Goal: Transaction & Acquisition: Obtain resource

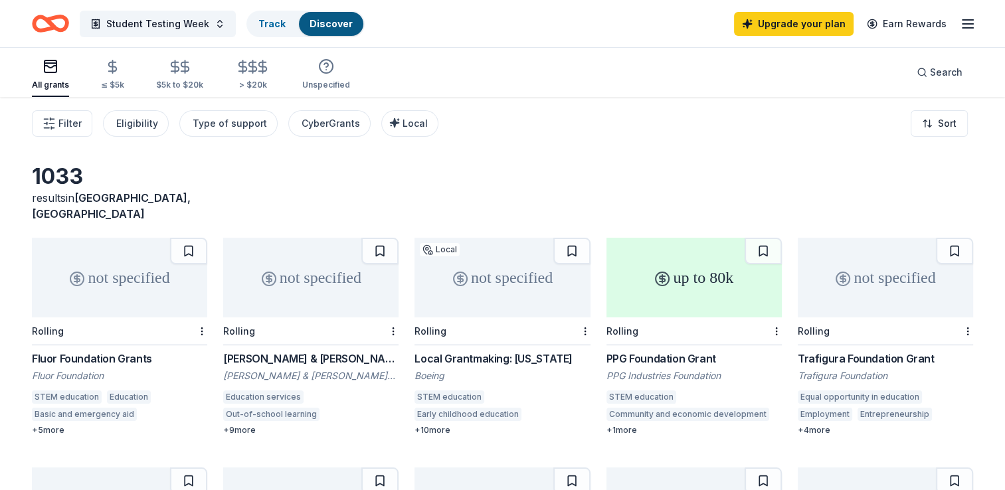
click at [708, 351] on div "PPG Foundation Grant" at bounding box center [694, 359] width 175 height 16
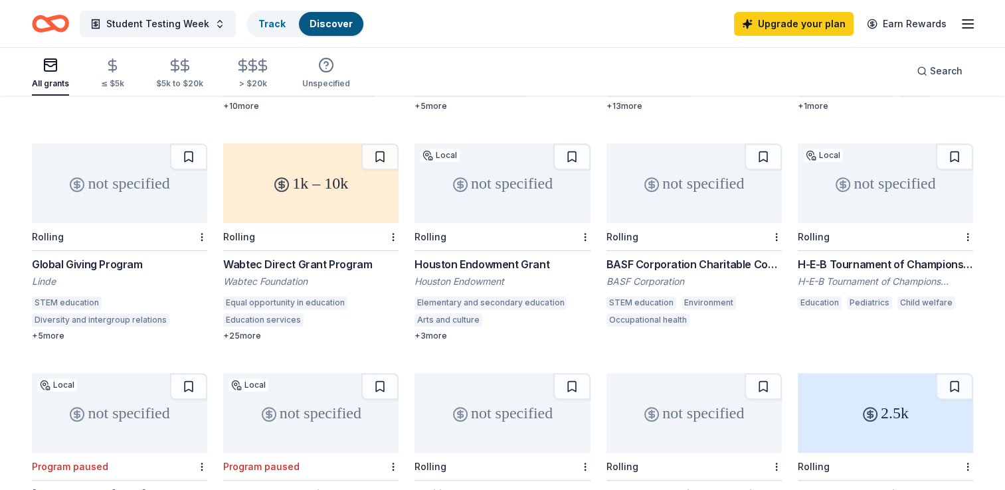
scroll to position [555, 0]
click at [654, 255] on div "BASF Corporation Charitable Contributions" at bounding box center [694, 263] width 175 height 16
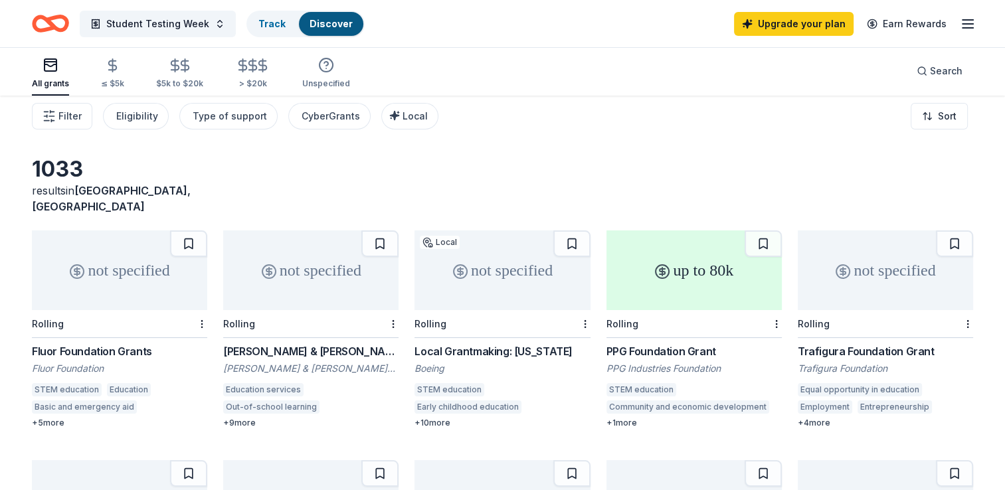
scroll to position [0, 0]
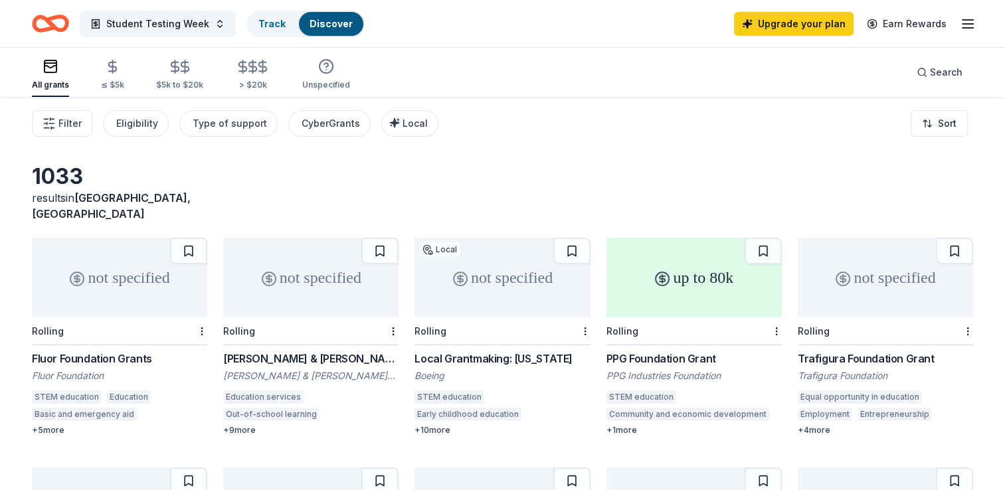
click at [114, 274] on div "not specified" at bounding box center [119, 278] width 175 height 80
click at [502, 351] on div "Local Grantmaking: Texas" at bounding box center [502, 359] width 175 height 16
click at [965, 20] on line "button" at bounding box center [968, 20] width 11 height 0
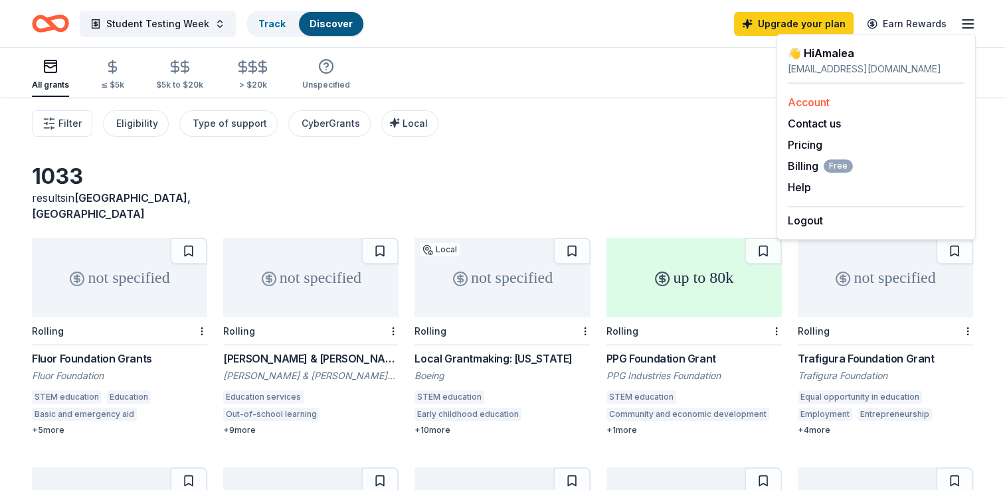
click at [818, 102] on link "Account" at bounding box center [809, 102] width 42 height 13
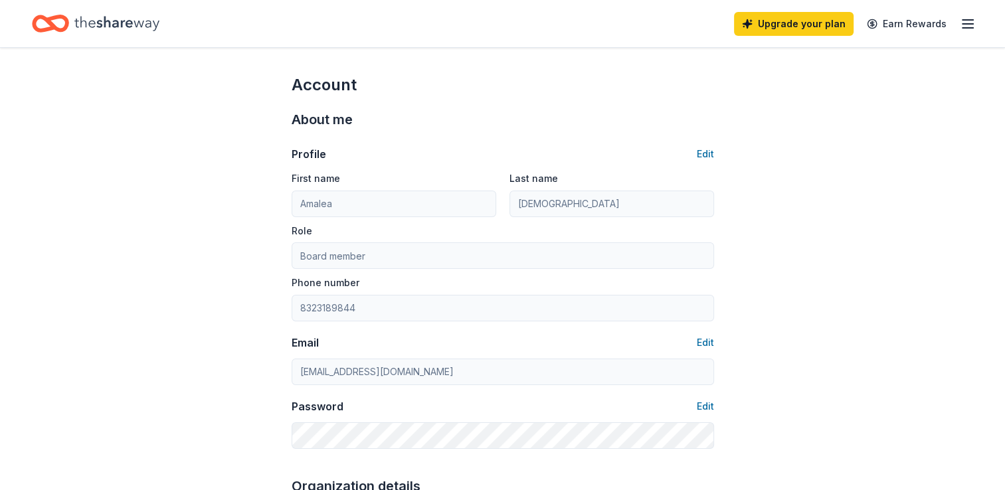
click at [99, 28] on icon "Home" at bounding box center [116, 23] width 85 height 27
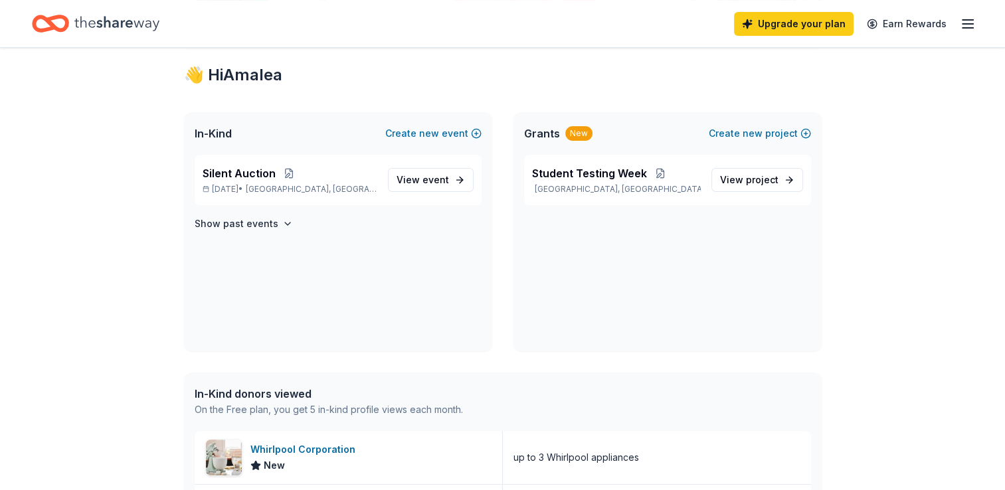
scroll to position [230, 0]
click at [421, 183] on span "View event" at bounding box center [423, 179] width 52 height 16
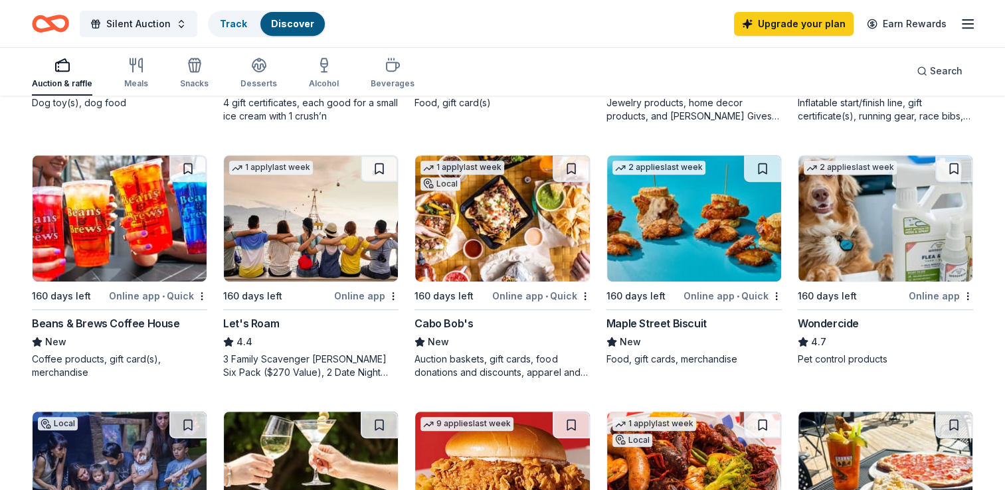
scroll to position [602, 0]
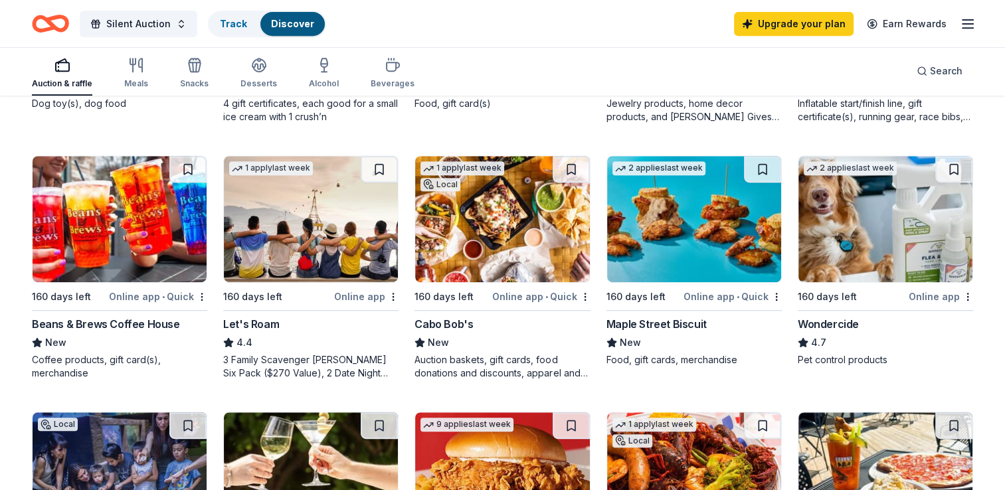
click at [708, 217] on img at bounding box center [694, 219] width 174 height 126
click at [510, 207] on img at bounding box center [502, 219] width 174 height 126
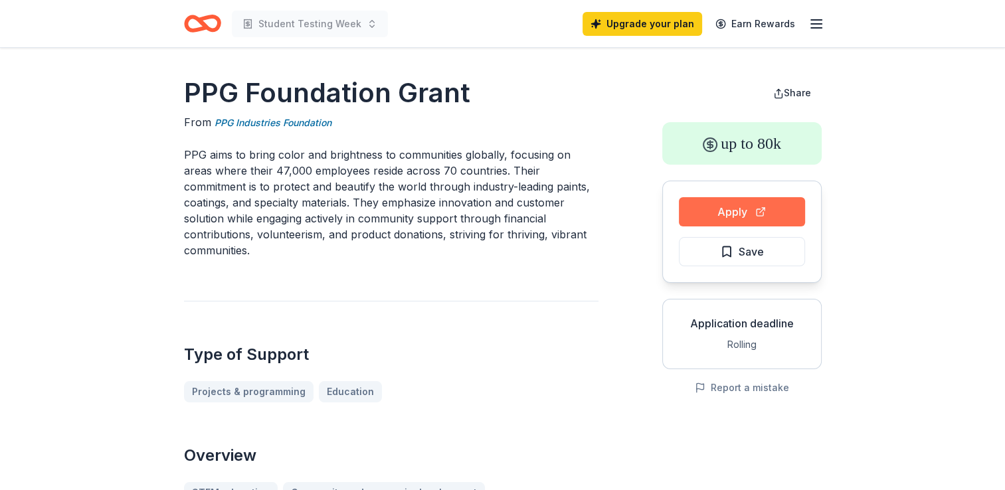
click at [721, 210] on button "Apply" at bounding box center [742, 211] width 126 height 29
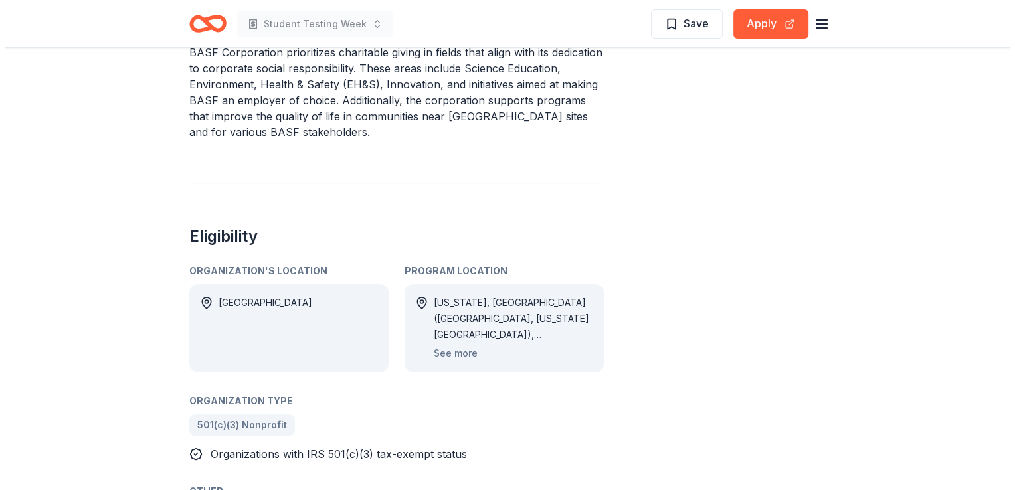
scroll to position [481, 0]
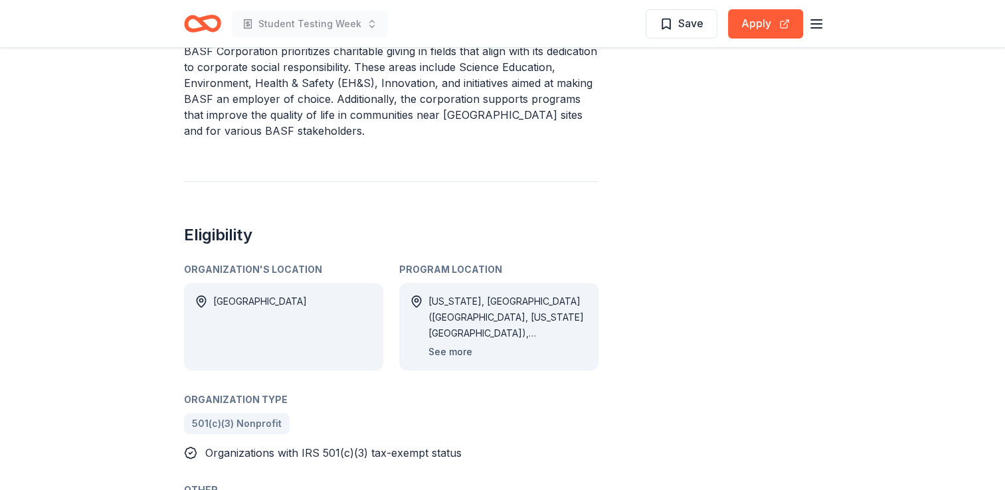
click at [448, 357] on button "See more" at bounding box center [450, 352] width 44 height 16
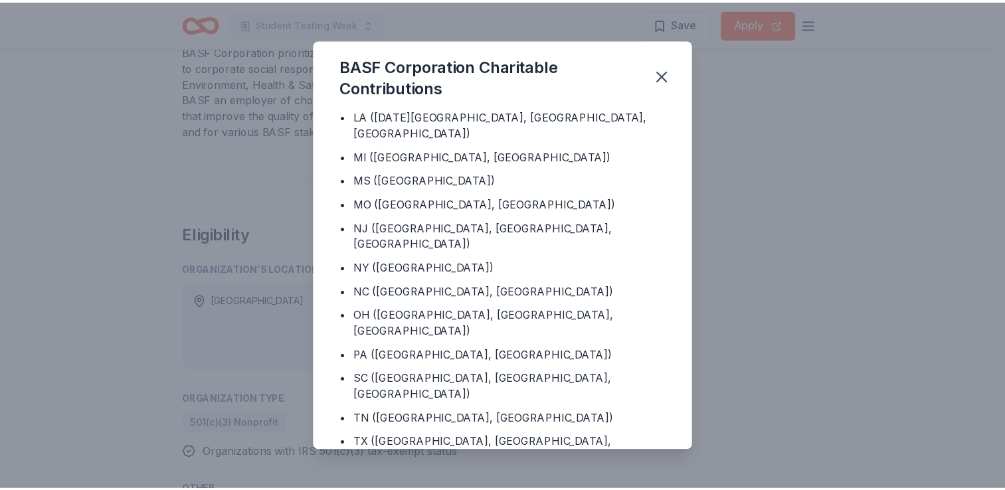
scroll to position [222, 0]
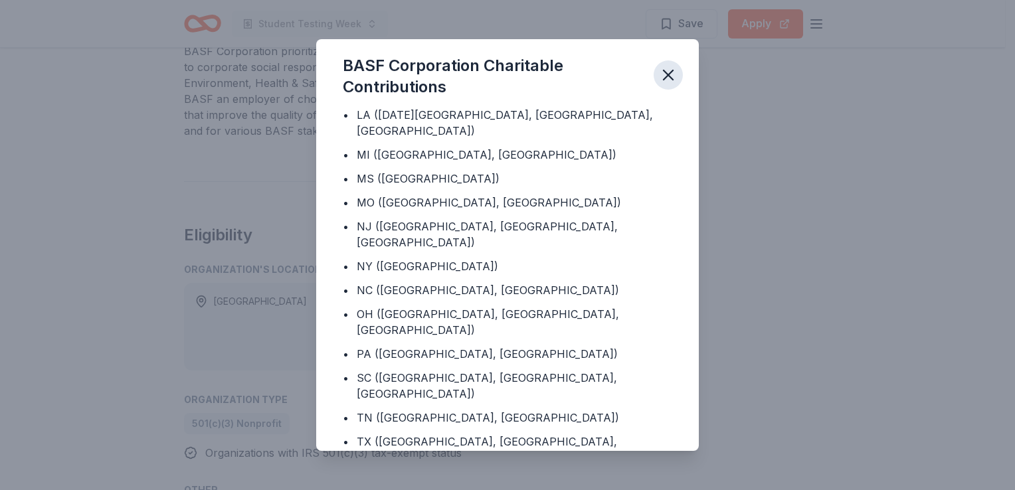
click at [667, 76] on icon "button" at bounding box center [668, 74] width 9 height 9
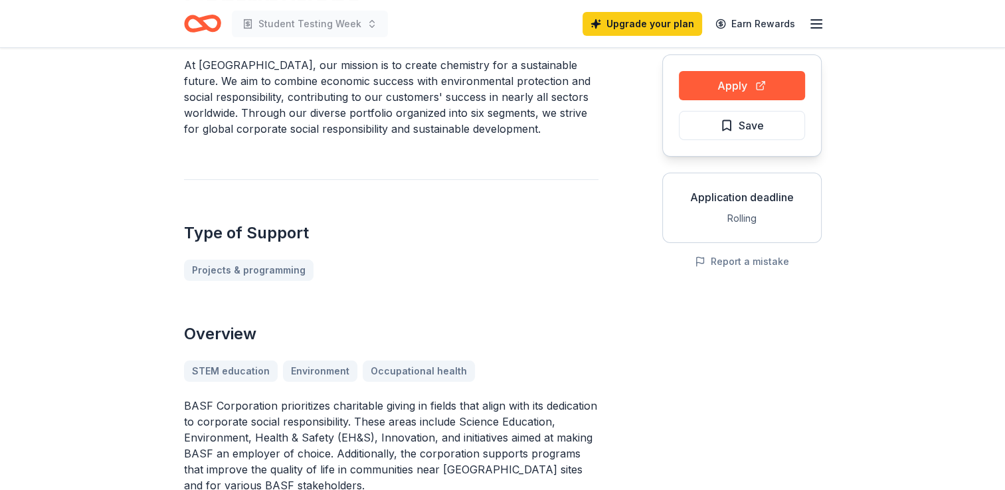
scroll to position [0, 0]
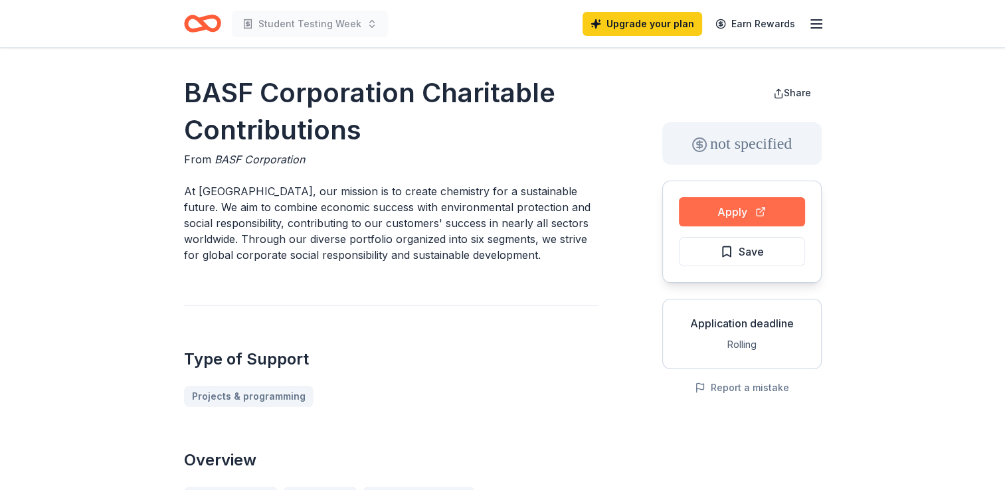
click at [702, 203] on button "Apply" at bounding box center [742, 211] width 126 height 29
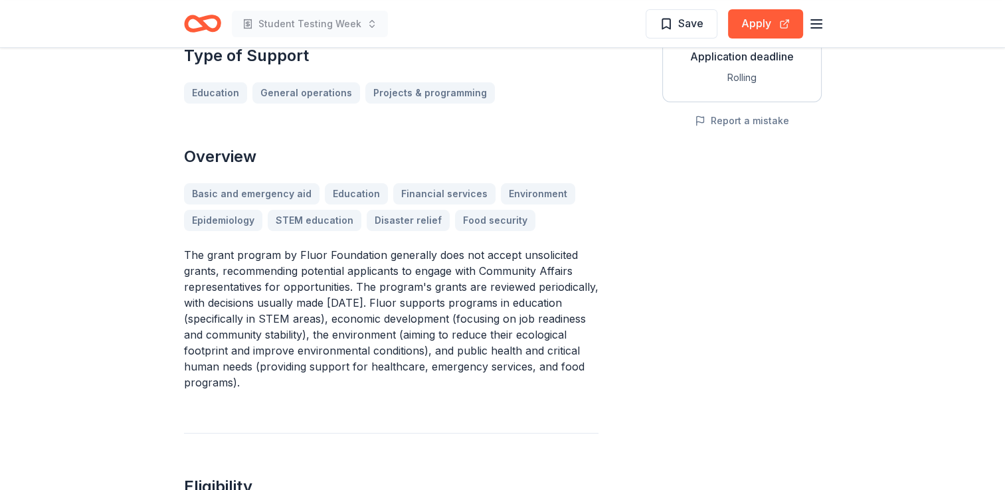
scroll to position [267, 0]
click at [260, 278] on p "The grant program by Fluor Foundation generally does not accept unsolicited gra…" at bounding box center [391, 318] width 415 height 143
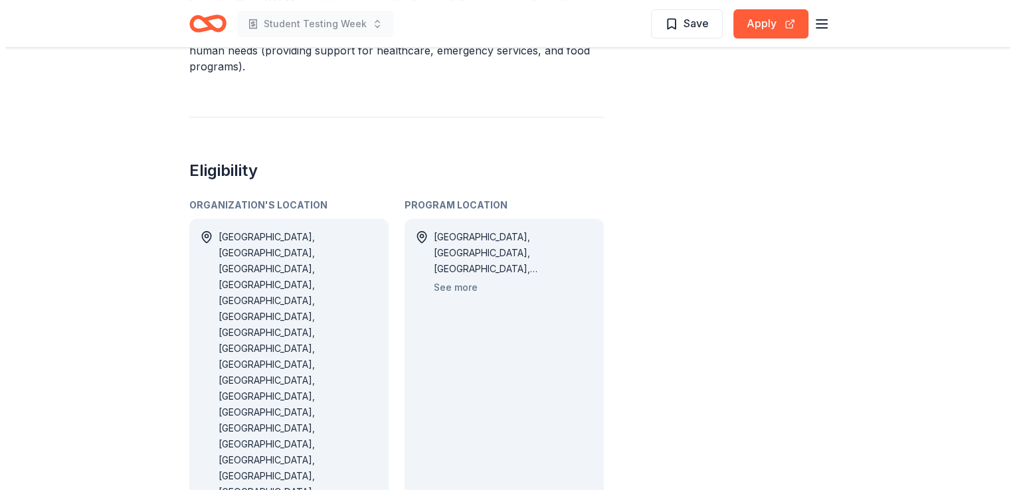
scroll to position [571, 0]
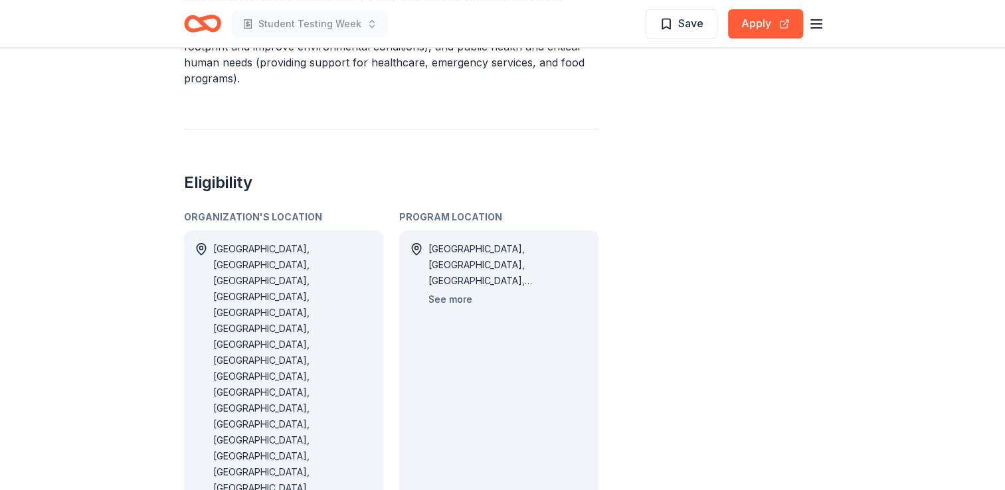
click at [454, 298] on button "See more" at bounding box center [450, 300] width 44 height 16
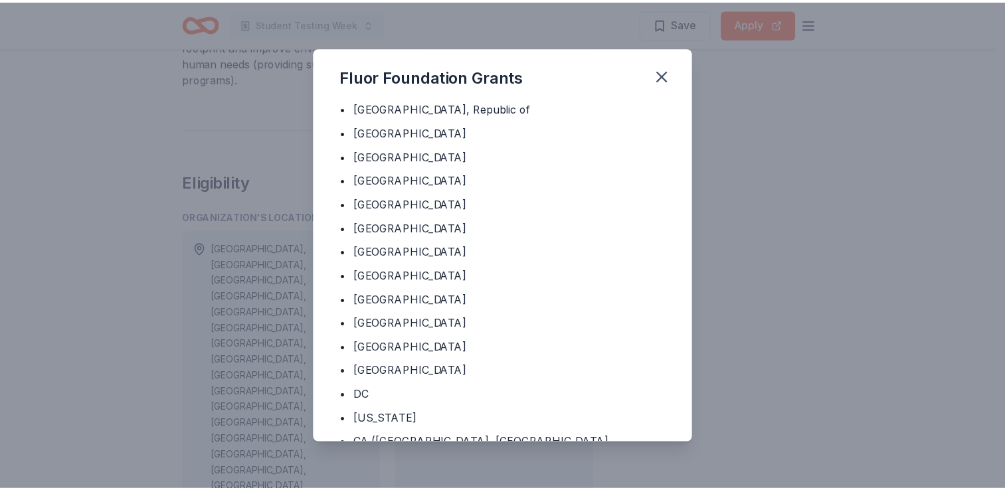
scroll to position [549, 0]
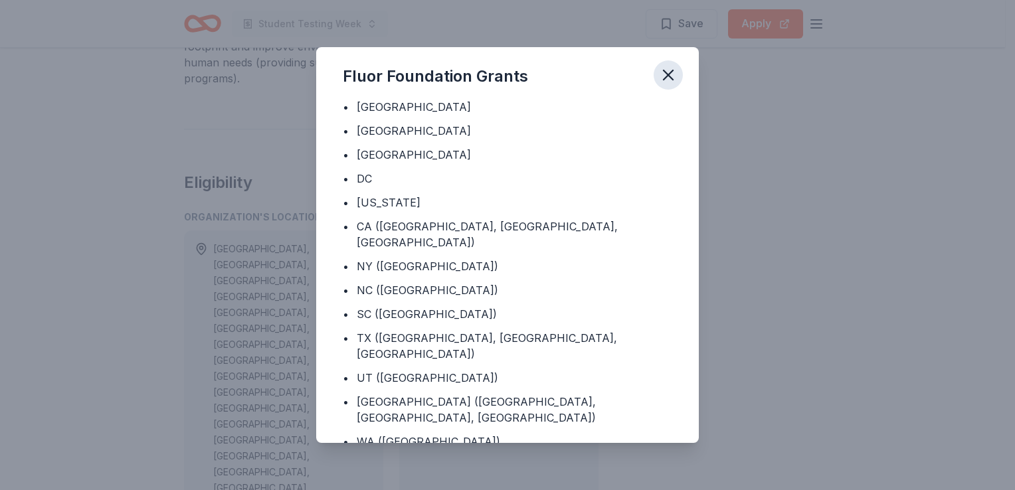
click at [664, 81] on icon "button" at bounding box center [668, 75] width 19 height 19
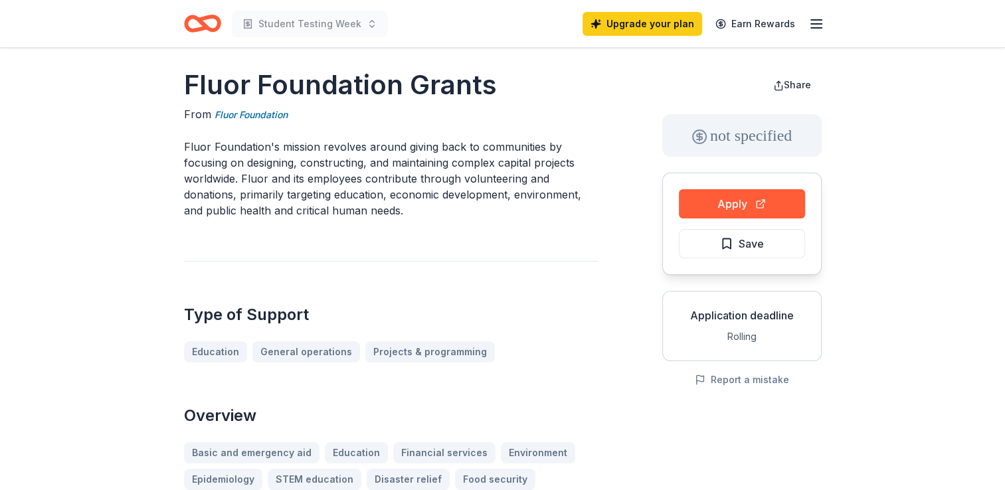
scroll to position [0, 0]
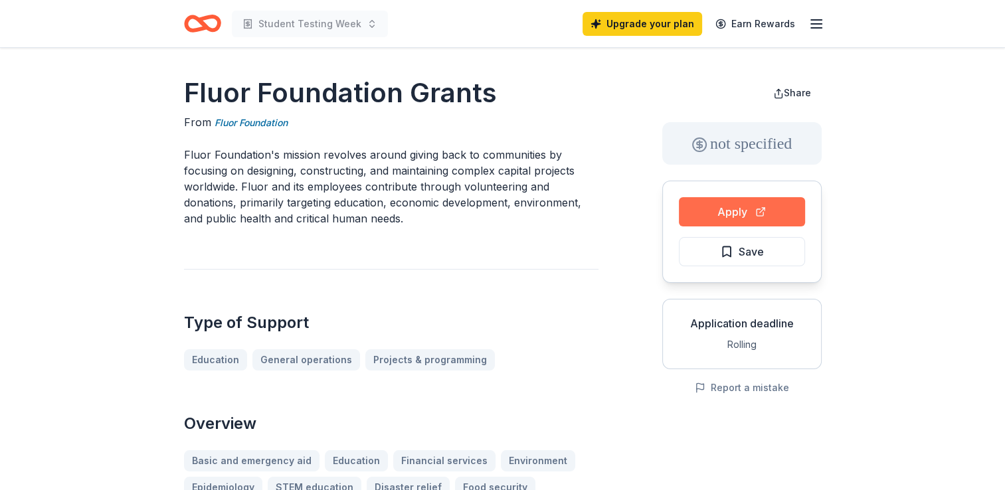
click at [737, 218] on button "Apply" at bounding box center [742, 211] width 126 height 29
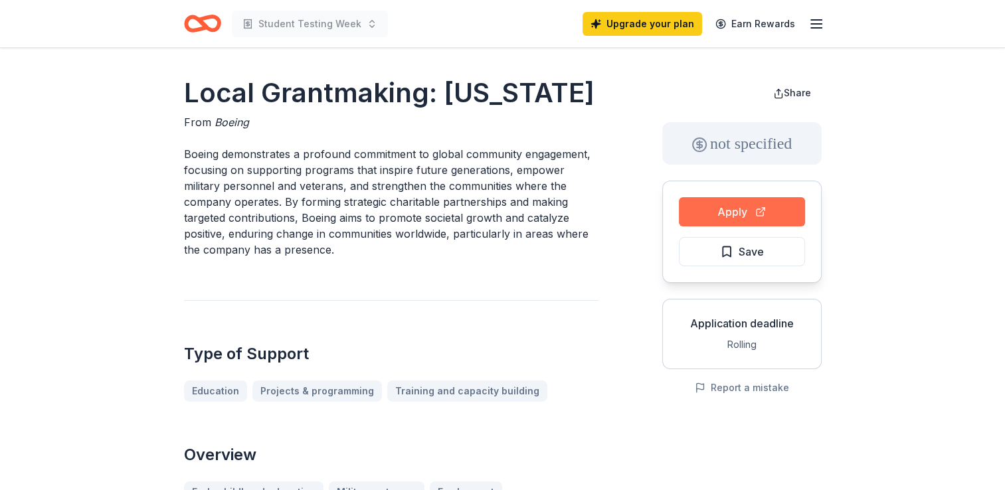
click at [752, 209] on button "Apply" at bounding box center [742, 211] width 126 height 29
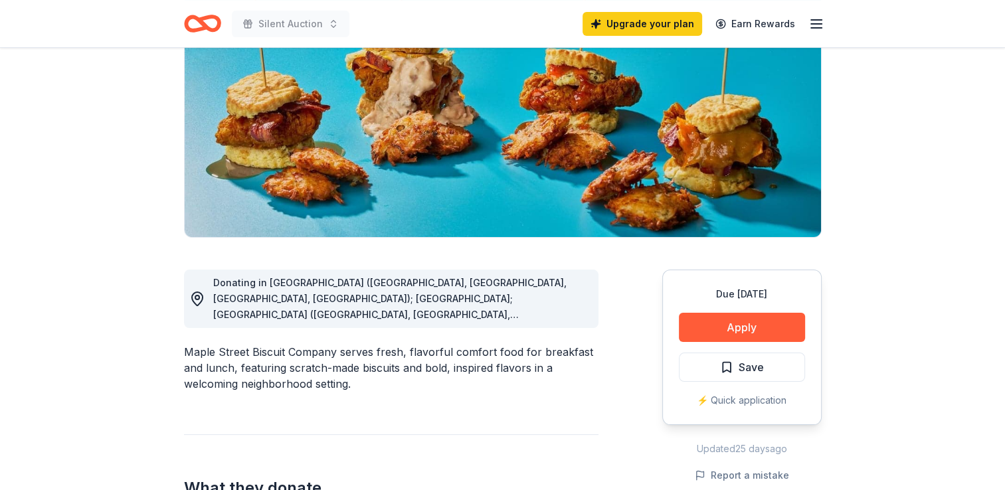
scroll to position [167, 0]
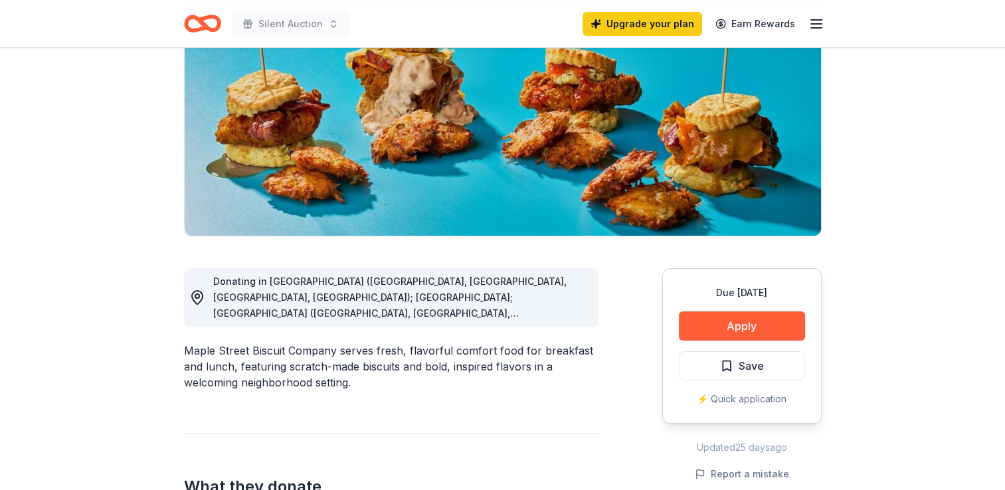
click at [567, 316] on span "Donating in AL (Daphne, Homewood, Madison, Mobile); FL; GA (Alpharetta, Atlanta…" at bounding box center [389, 409] width 353 height 266
click at [197, 298] on circle at bounding box center [197, 296] width 4 height 4
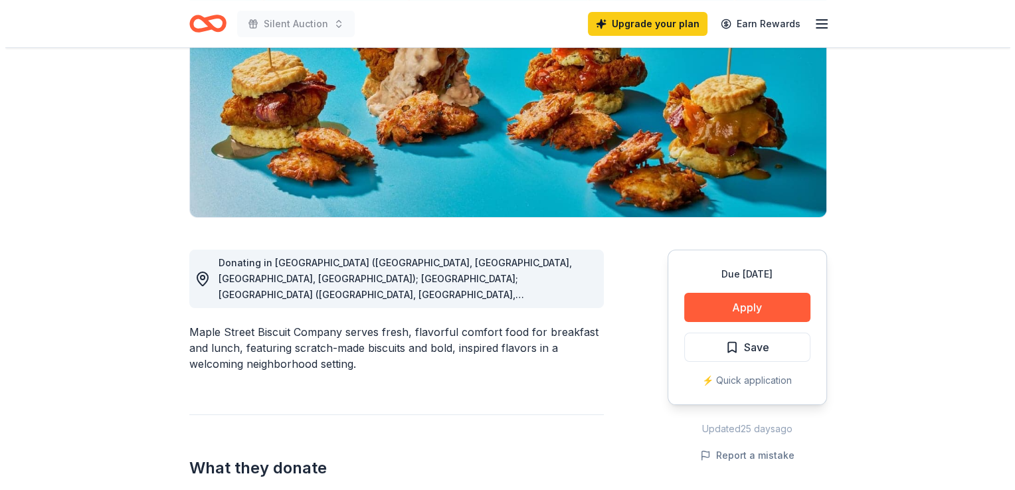
scroll to position [186, 0]
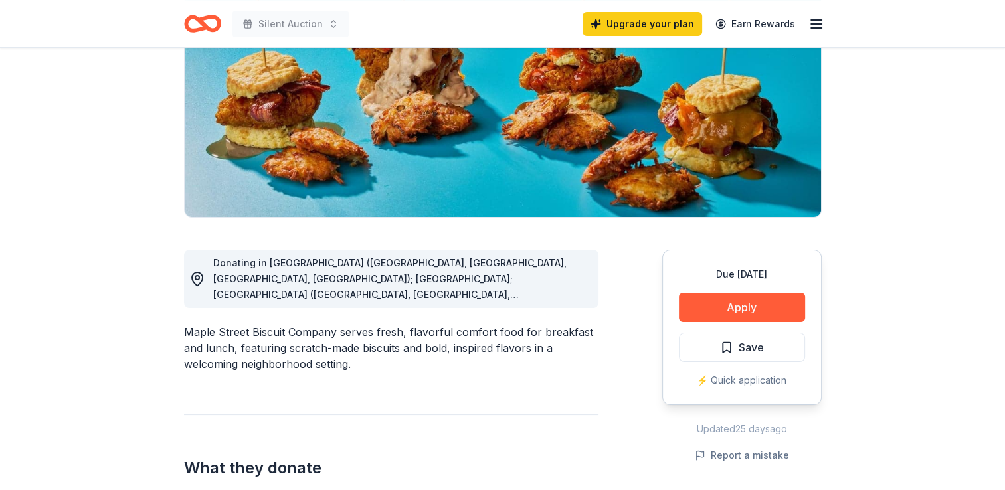
click at [486, 295] on span "Donating in AL (Daphne, Homewood, Madison, Mobile); FL; GA (Alpharetta, Atlanta…" at bounding box center [389, 390] width 353 height 266
click at [482, 270] on div "Donating in AL (Daphne, Homewood, Madison, Mobile); FL; GA (Alpharetta, Atlanta…" at bounding box center [400, 279] width 375 height 48
click at [737, 307] on button "Apply" at bounding box center [742, 307] width 126 height 29
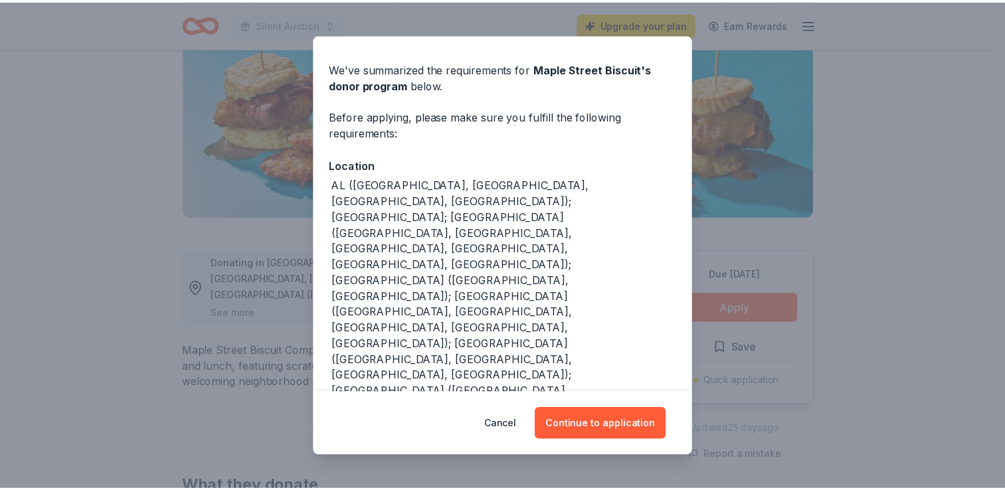
scroll to position [37, 0]
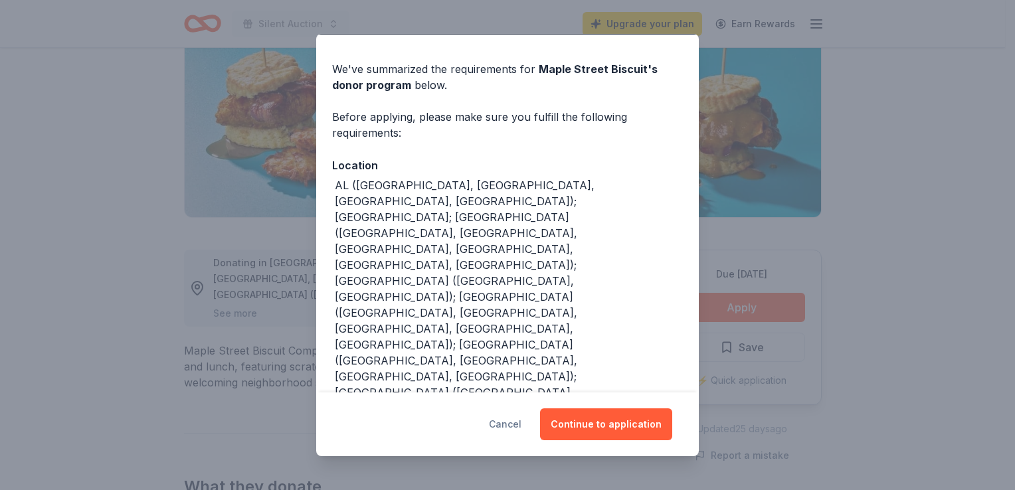
click at [506, 419] on button "Cancel" at bounding box center [505, 425] width 33 height 32
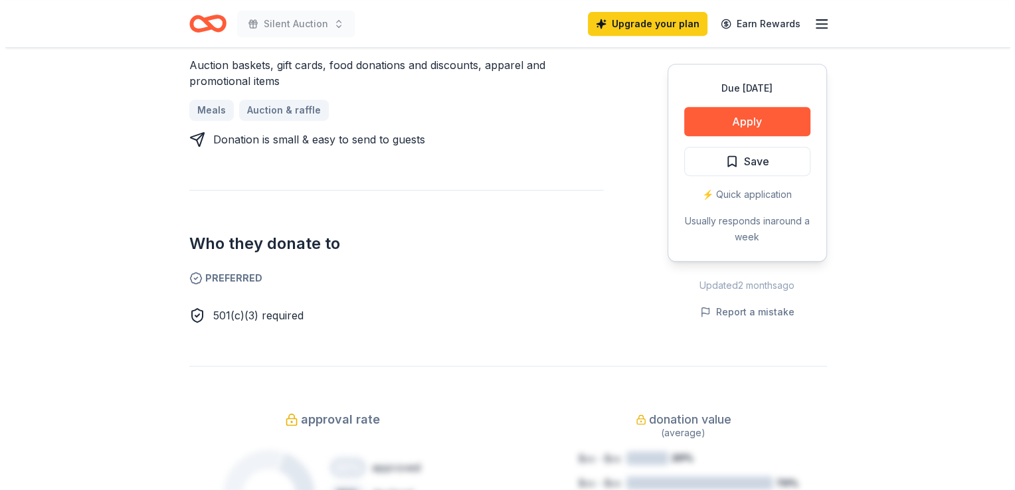
scroll to position [609, 0]
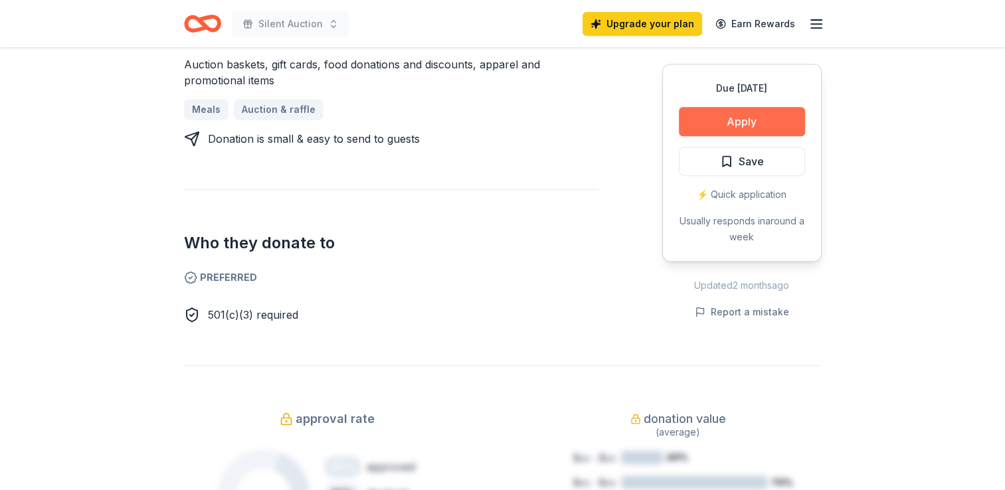
click at [778, 116] on button "Apply" at bounding box center [742, 121] width 126 height 29
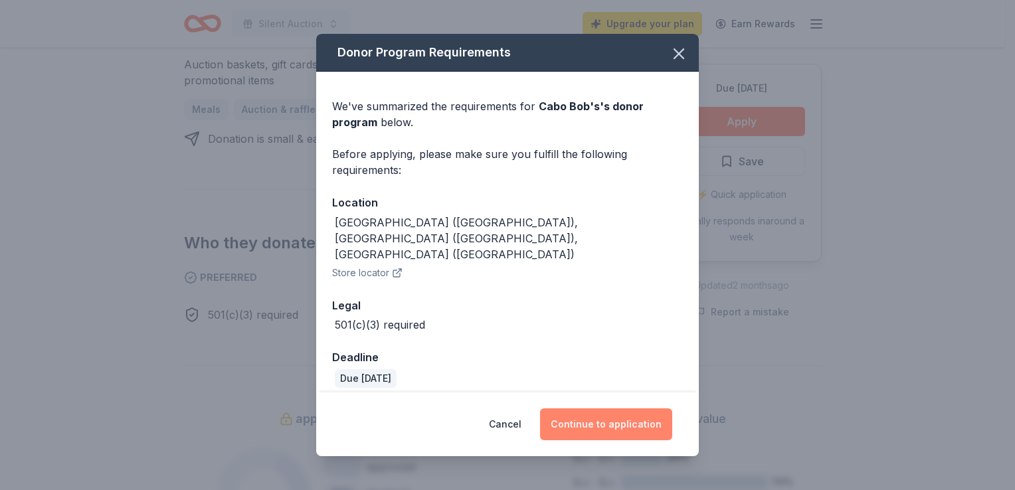
click at [601, 409] on button "Continue to application" at bounding box center [606, 425] width 132 height 32
